Goal: Information Seeking & Learning: Learn about a topic

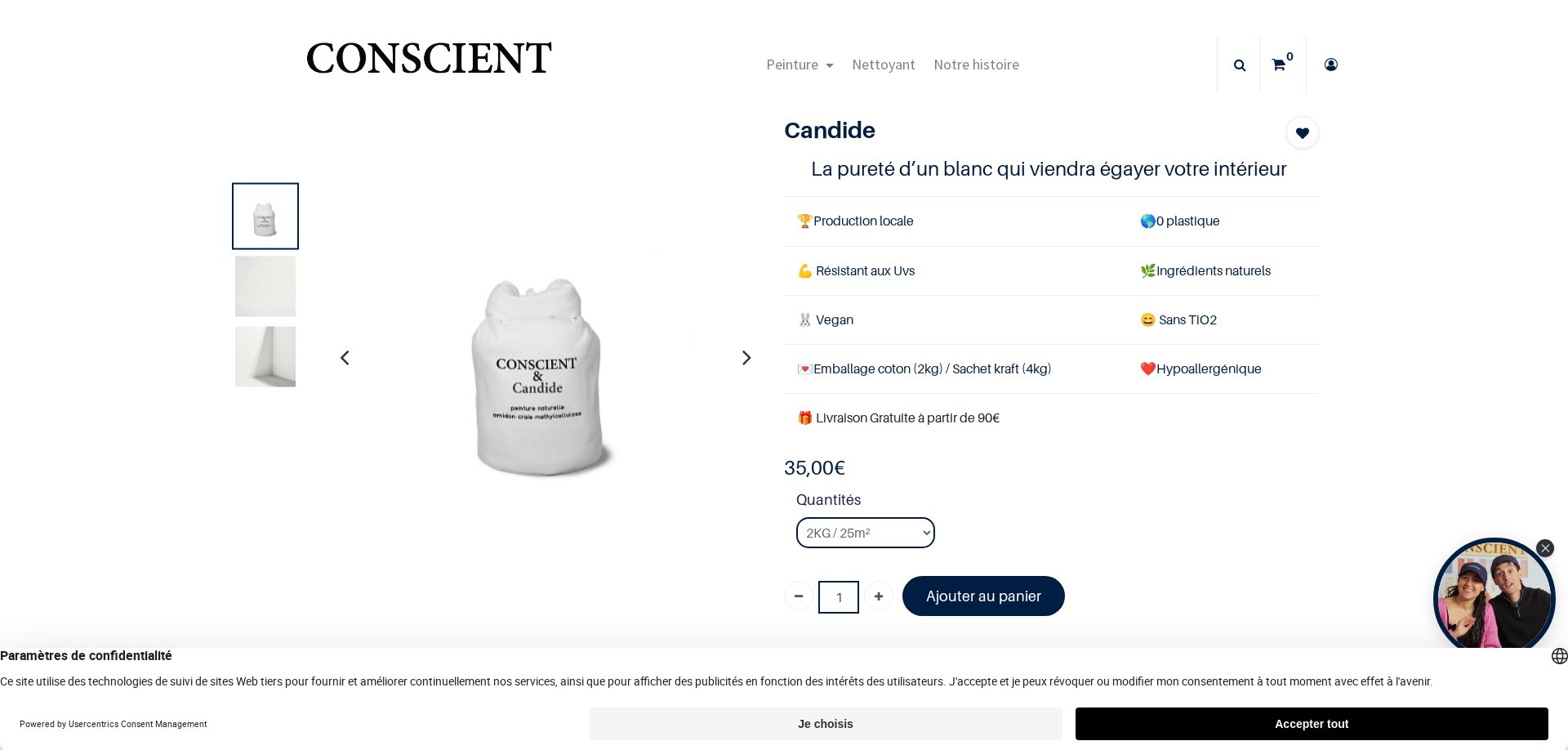
click at [279, 277] on img at bounding box center [266, 286] width 61 height 61
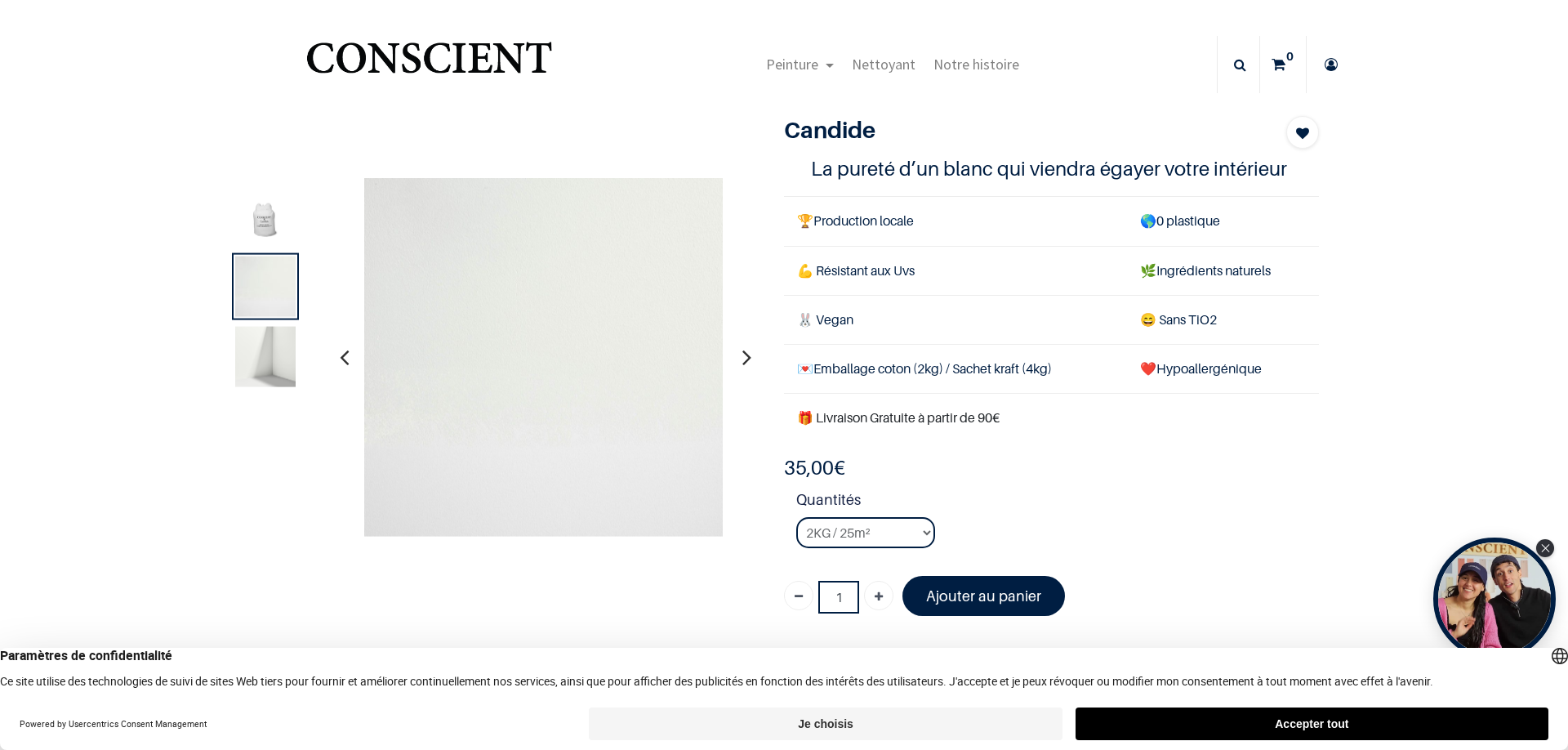
click at [286, 340] on img at bounding box center [266, 357] width 61 height 61
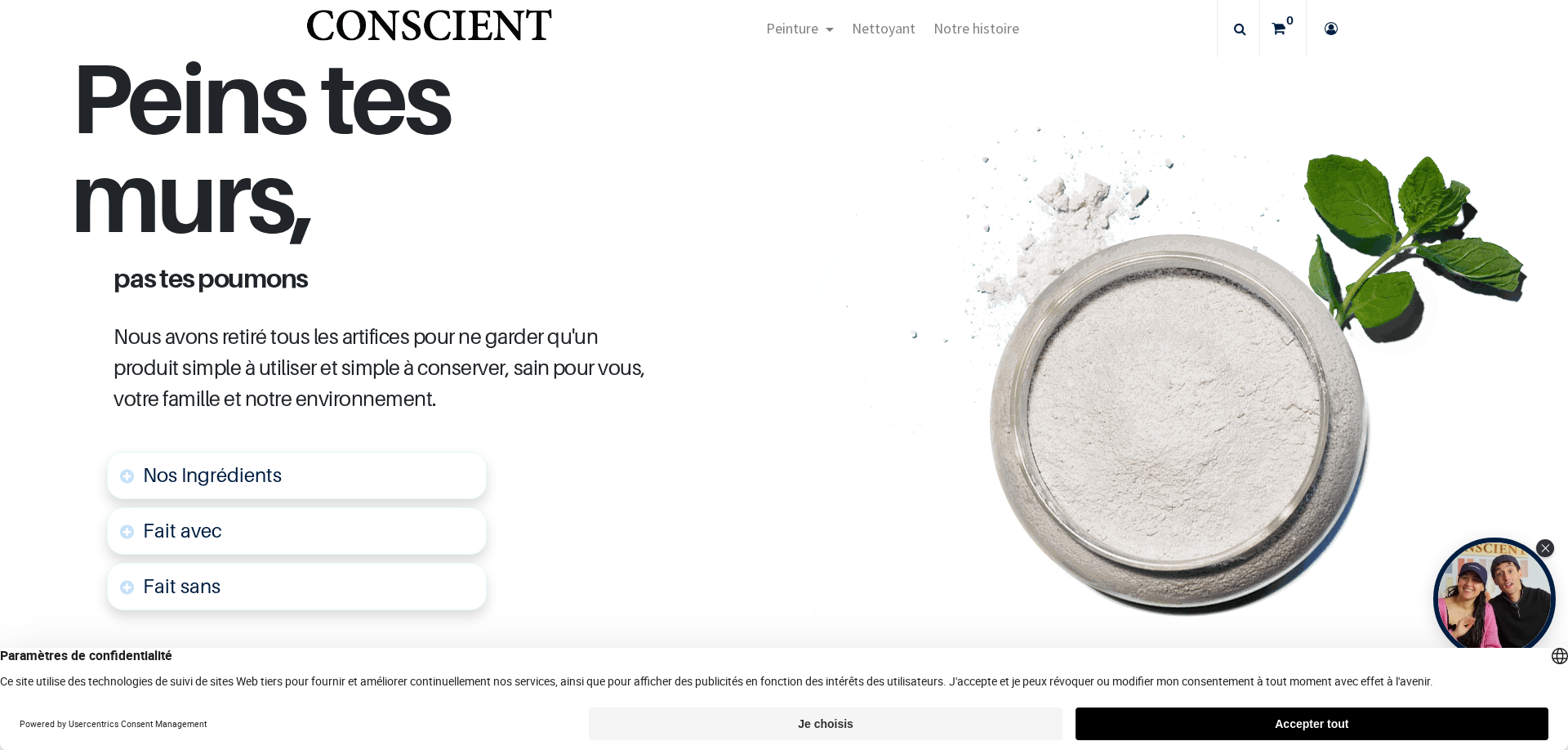
scroll to position [882, 0]
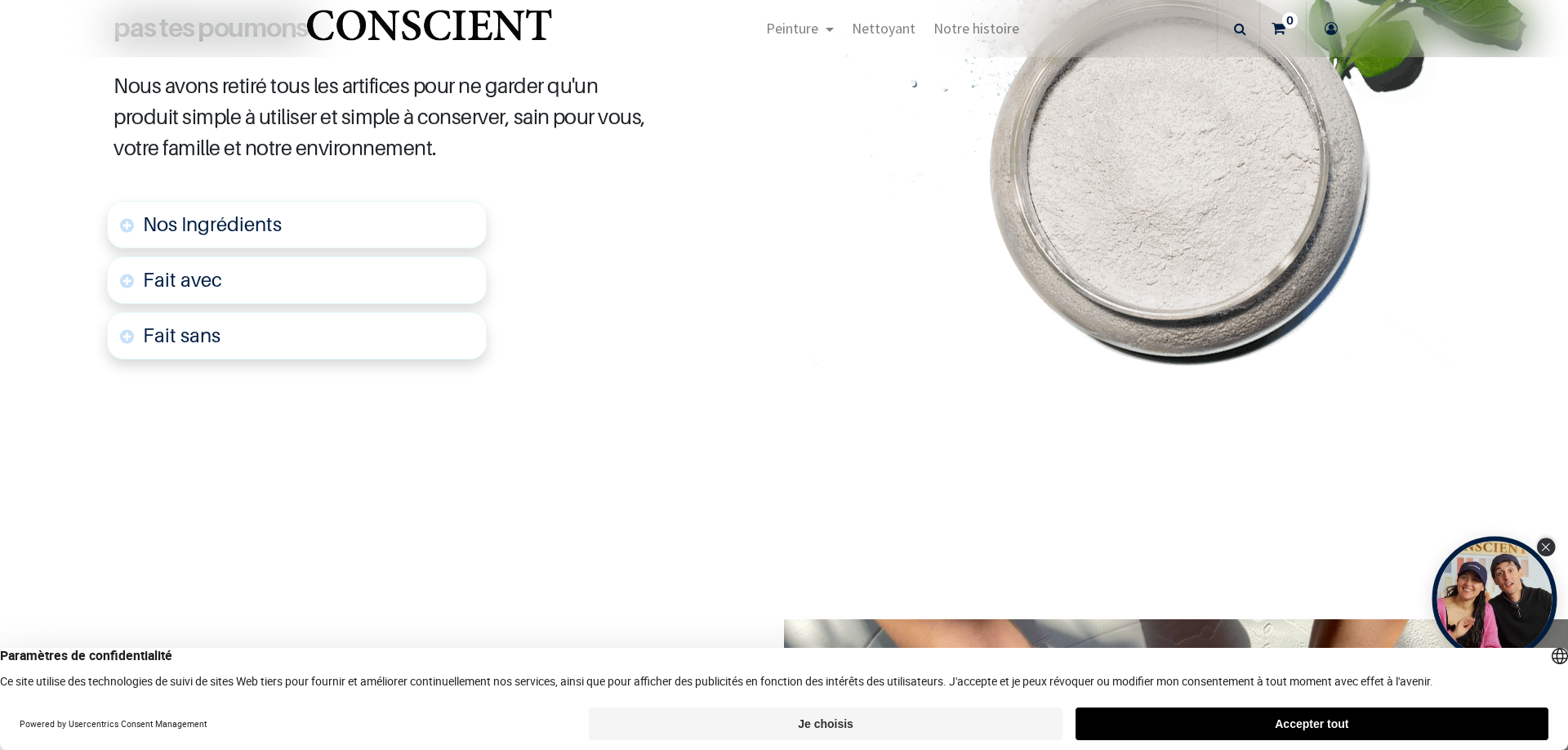
click at [1538, 547] on div "Close Tolstoy widget" at bounding box center [1547, 547] width 18 height 18
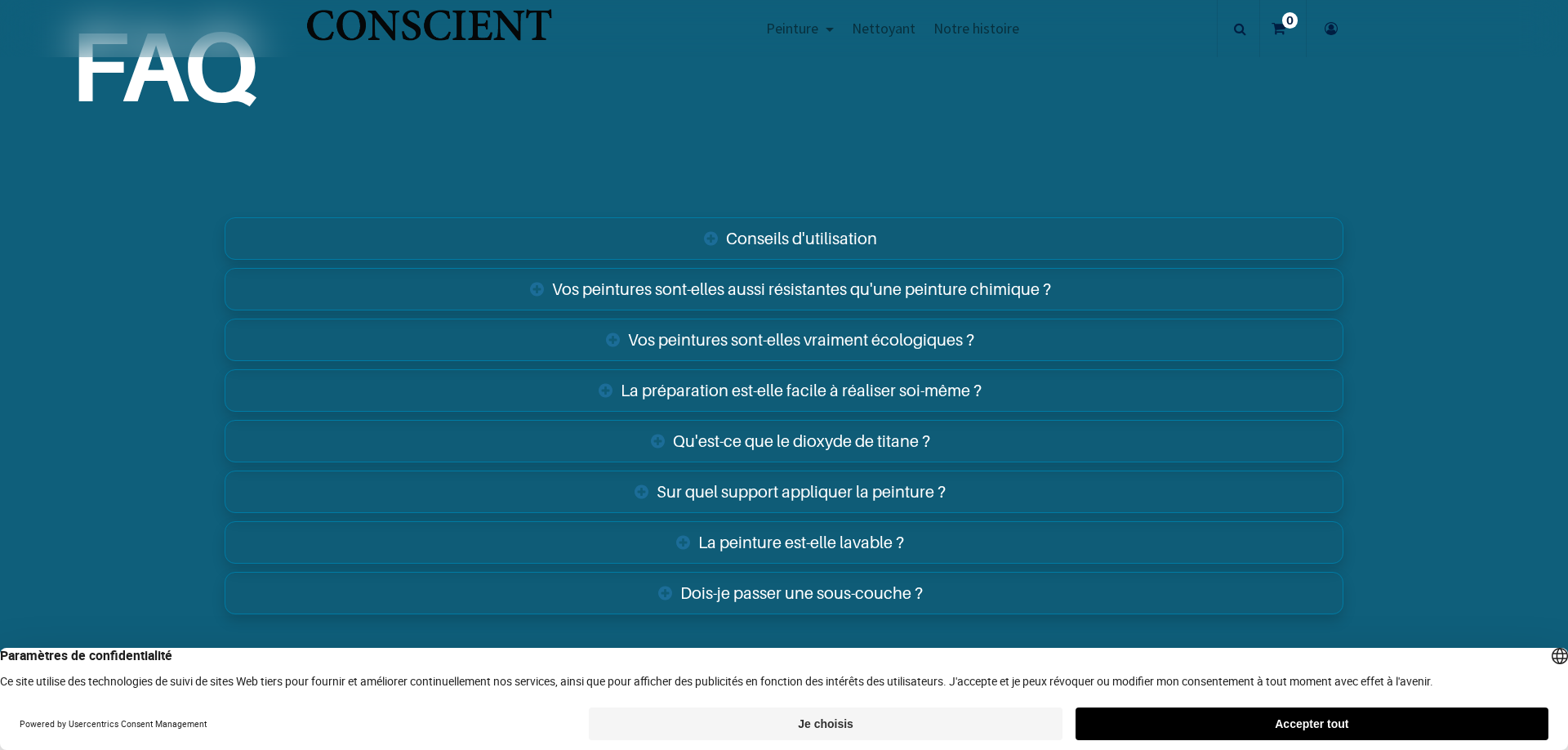
scroll to position [2744, 0]
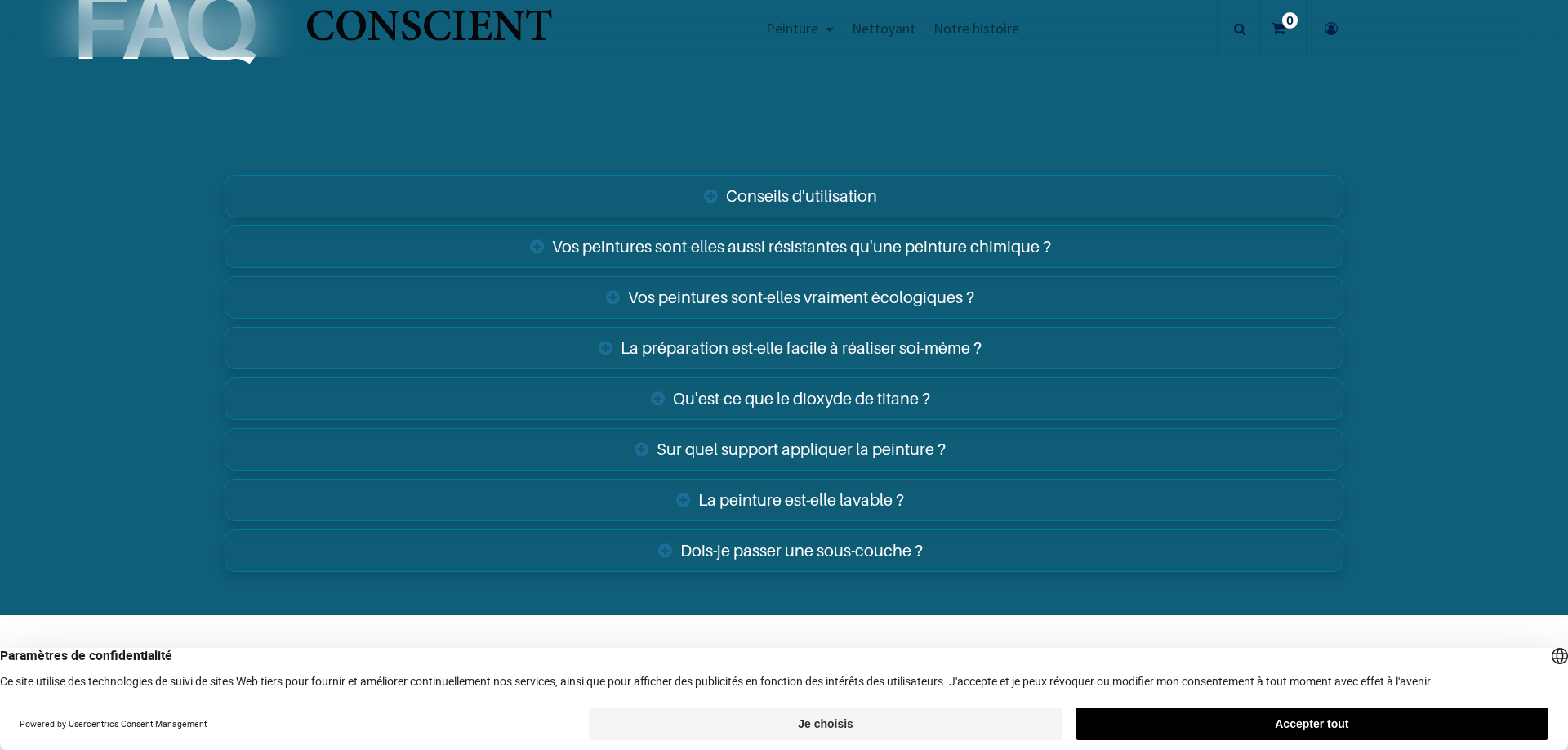
click at [658, 291] on link "Vos peintures sont-elles vraiment écologiques ?" at bounding box center [784, 298] width 1119 height 43
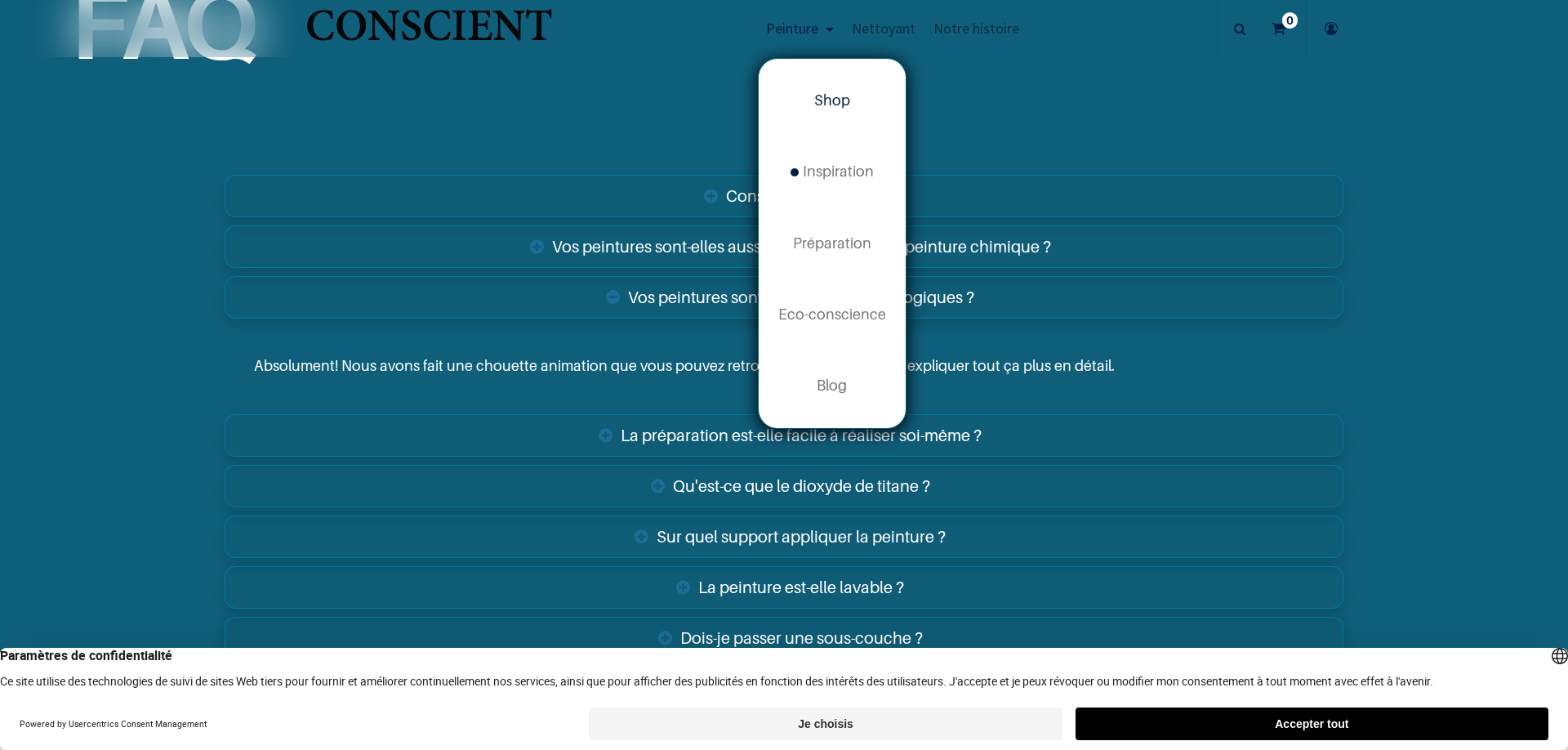
click at [830, 103] on span "Shop" at bounding box center [832, 99] width 36 height 17
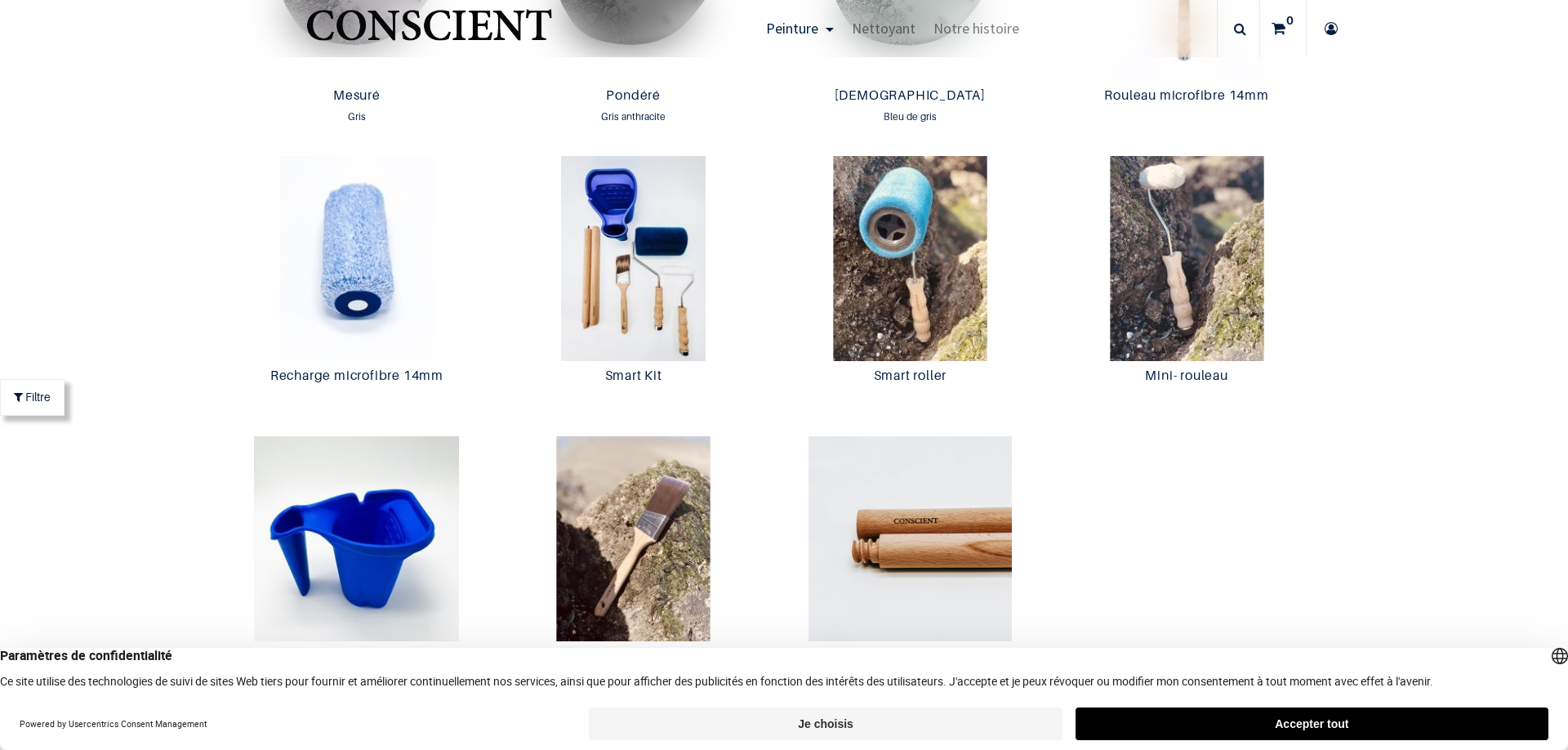
scroll to position [3039, 0]
